Goal: Task Accomplishment & Management: Use online tool/utility

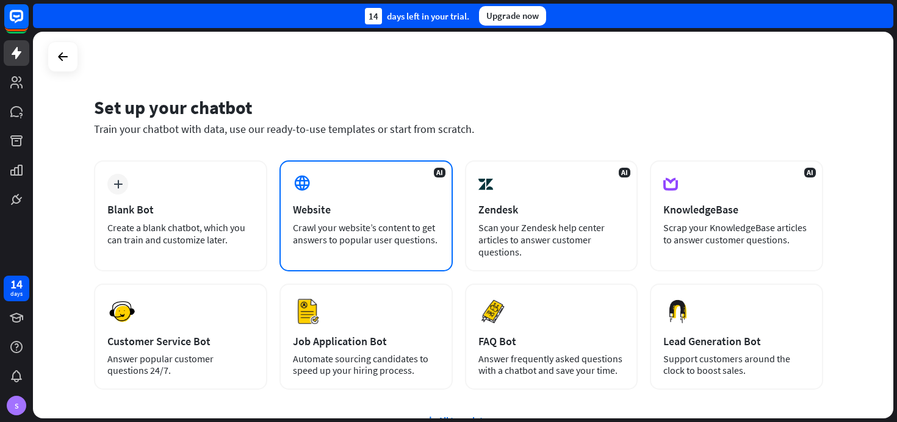
click at [330, 199] on div "AI Website Crawl your website’s content to get answers to popular user question…" at bounding box center [365, 215] width 173 height 111
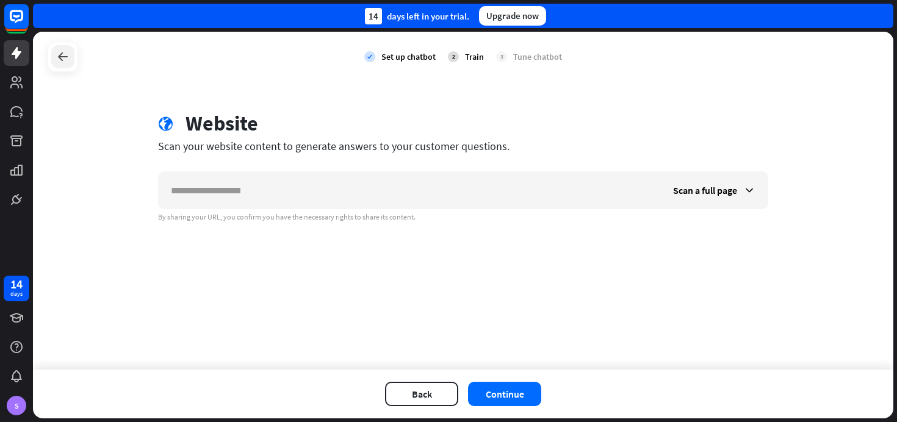
click at [65, 63] on icon at bounding box center [63, 56] width 15 height 15
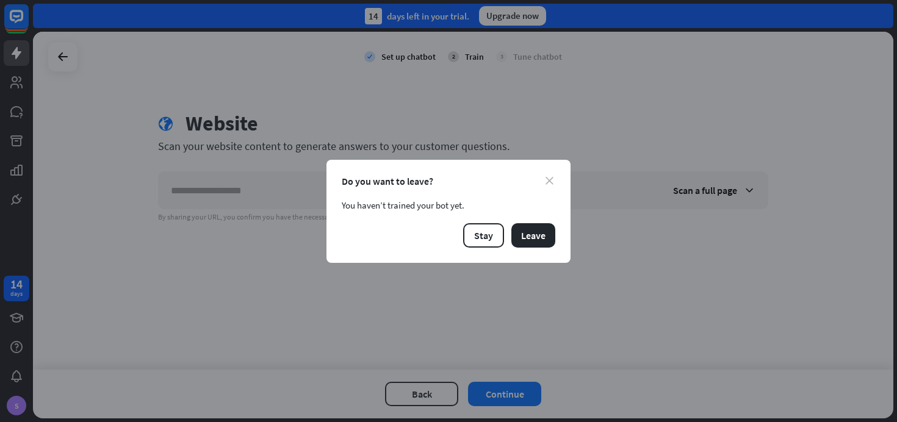
click at [546, 182] on icon "close" at bounding box center [550, 181] width 8 height 8
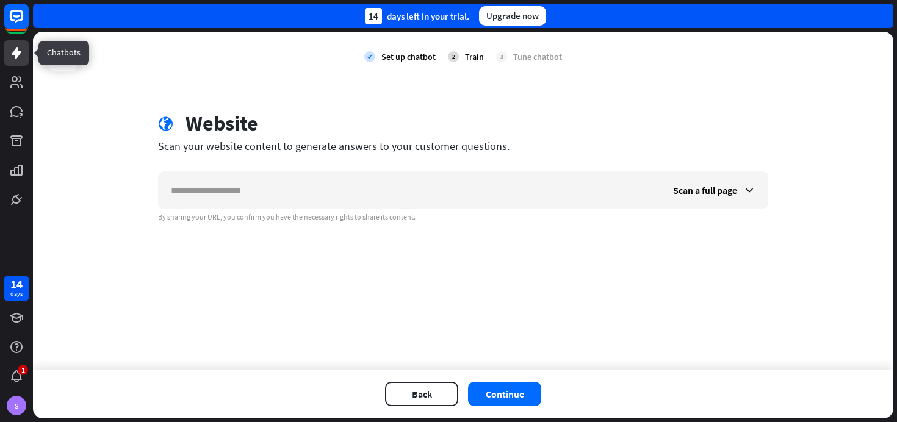
click at [22, 53] on icon at bounding box center [16, 53] width 15 height 15
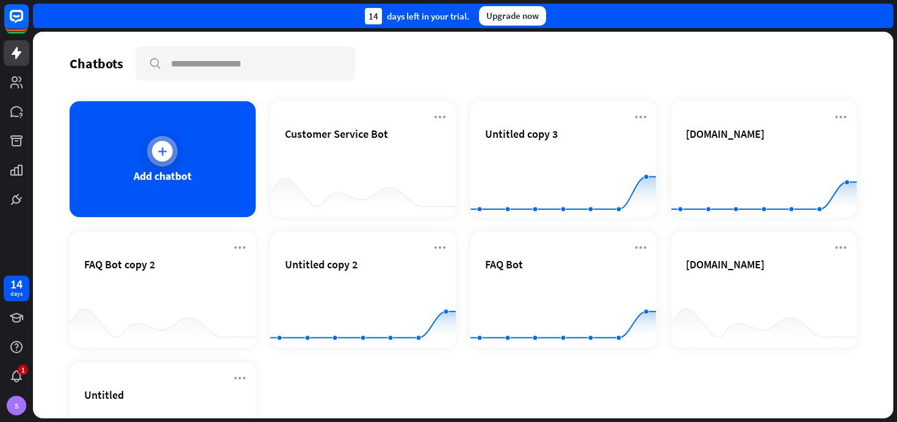
click at [175, 195] on div "Add chatbot" at bounding box center [163, 159] width 186 height 116
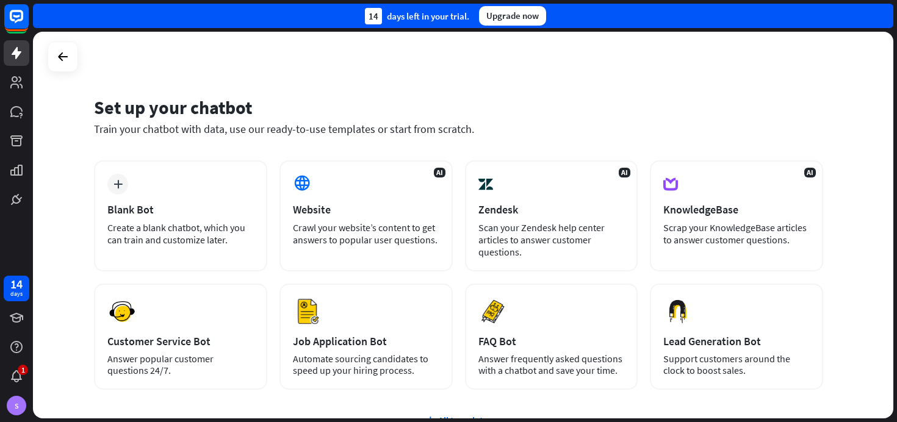
click at [167, 198] on div "plus Blank Bot Create a blank chatbot, which you can train and customize later." at bounding box center [180, 215] width 173 height 111
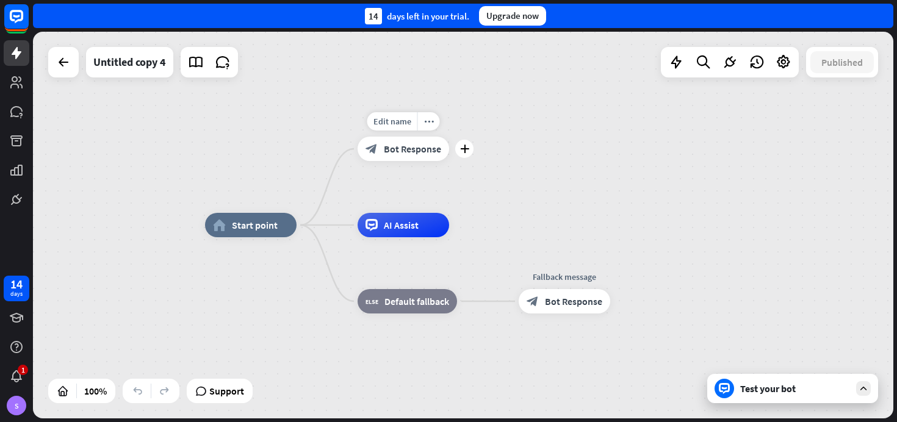
click at [398, 159] on div "block_bot_response Bot Response" at bounding box center [404, 149] width 92 height 24
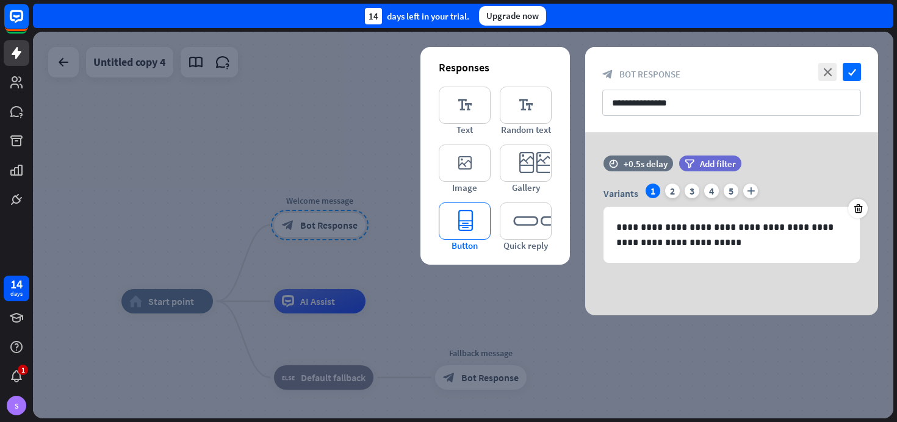
click at [481, 228] on icon "editor_button" at bounding box center [465, 221] width 52 height 37
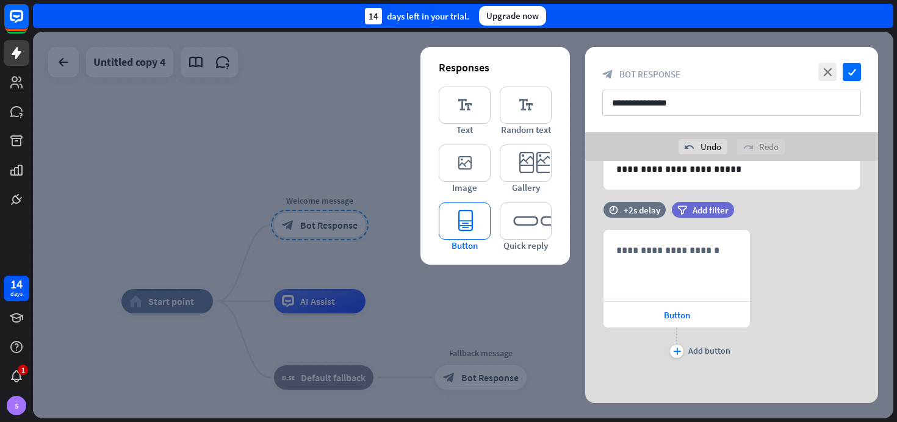
scroll to position [103, 0]
